Goal: Task Accomplishment & Management: Use online tool/utility

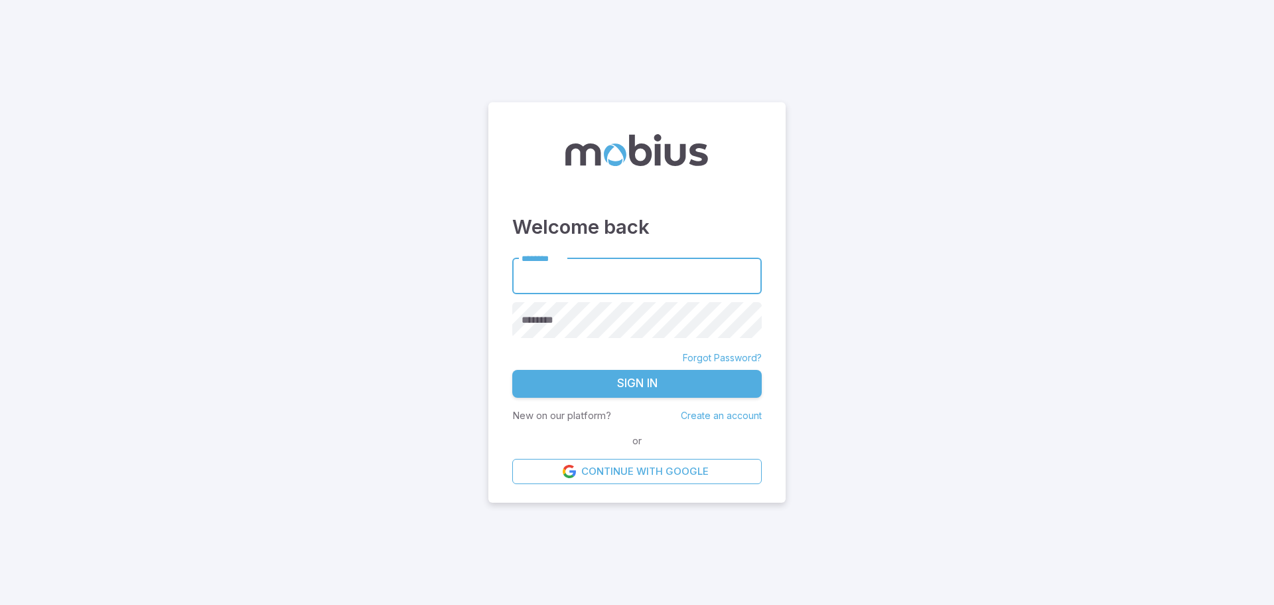
type input "******"
click at [627, 384] on button "Sign In" at bounding box center [637, 384] width 250 height 28
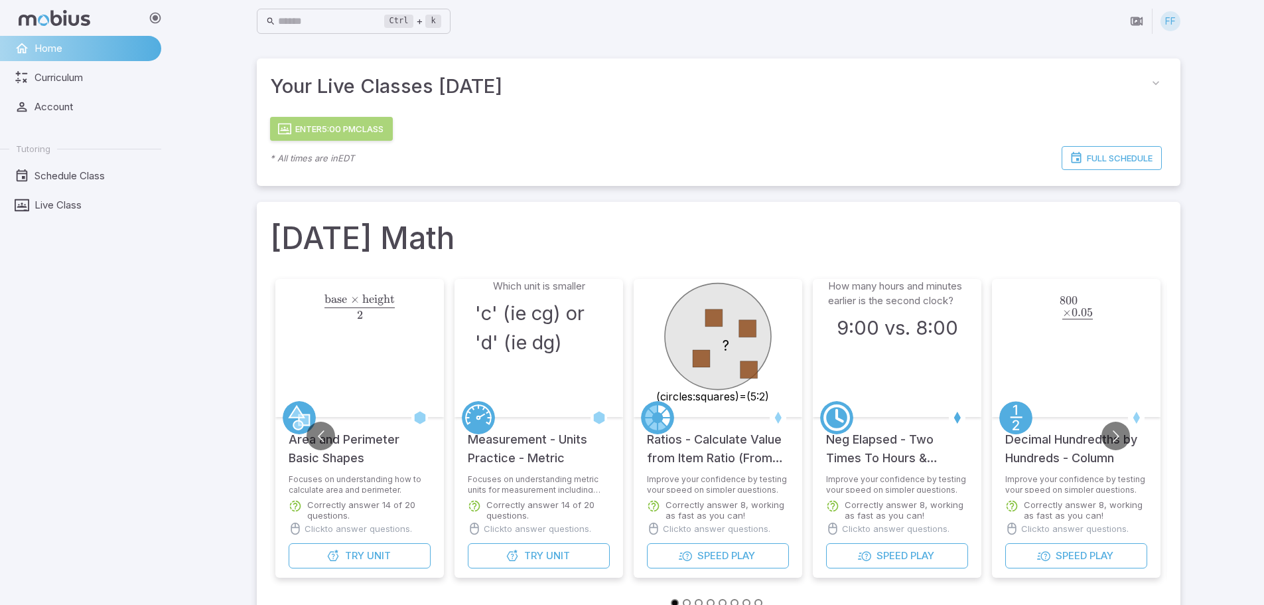
click at [325, 119] on button "Enter 5:00 PM Class" at bounding box center [331, 129] width 123 height 24
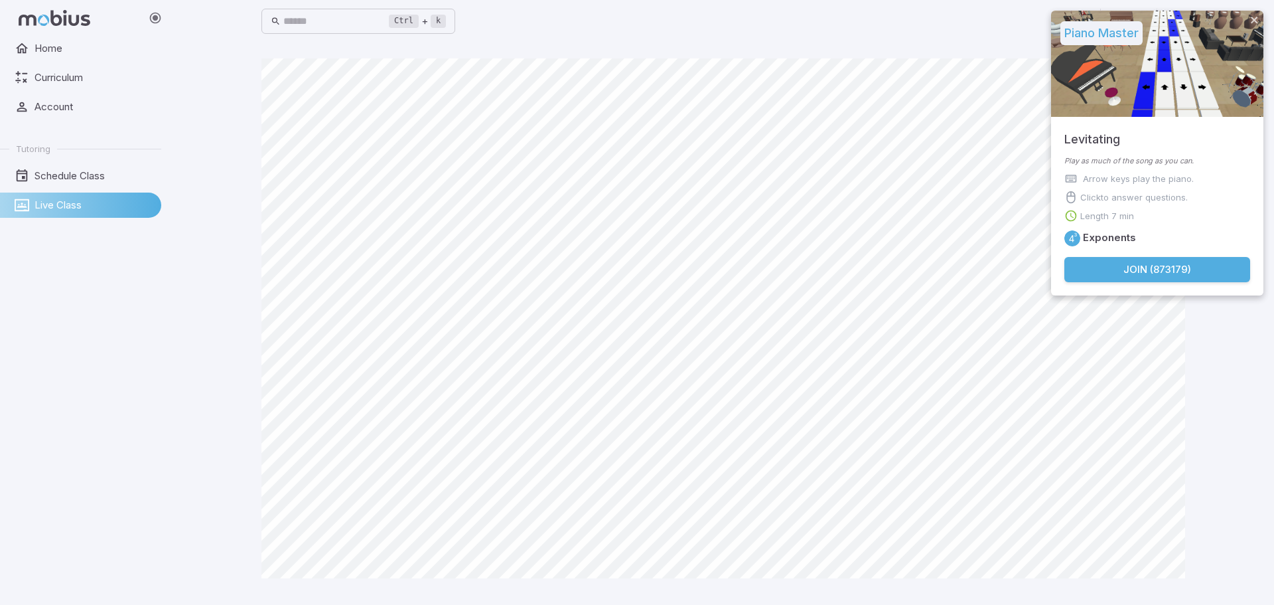
click at [1169, 273] on button "Join ( 873179 )" at bounding box center [1158, 269] width 186 height 25
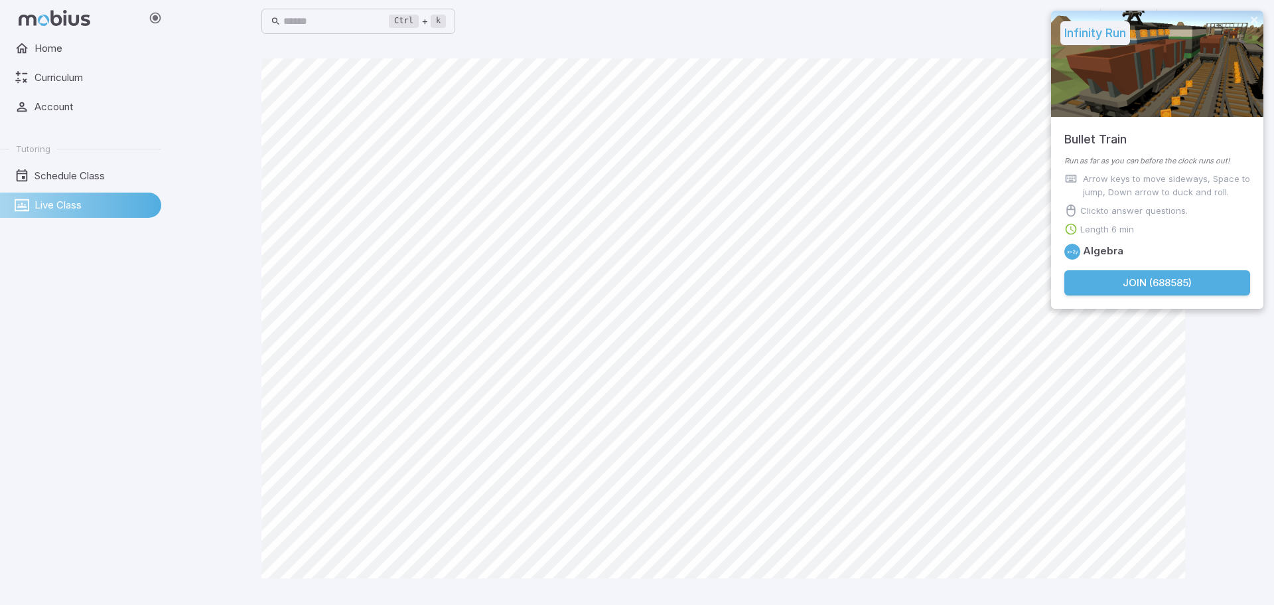
drag, startPoint x: 1105, startPoint y: 288, endPoint x: 1102, endPoint y: 296, distance: 8.4
click at [1104, 288] on button "Join ( 688585 )" at bounding box center [1158, 282] width 186 height 25
